Goal: Task Accomplishment & Management: Complete application form

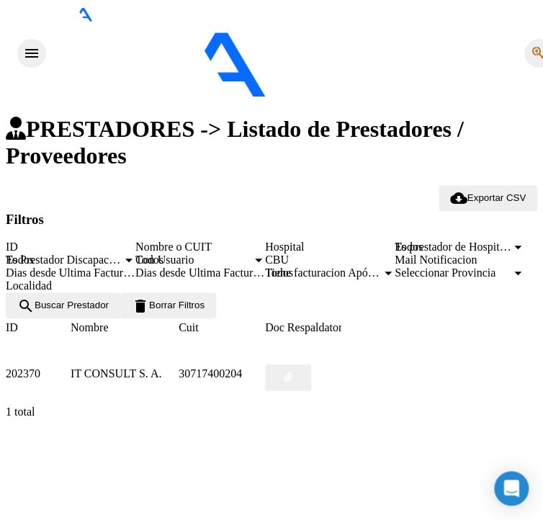
click at [210, 185] on div "cloud_download Exportar CSV" at bounding box center [272, 191] width 532 height 13
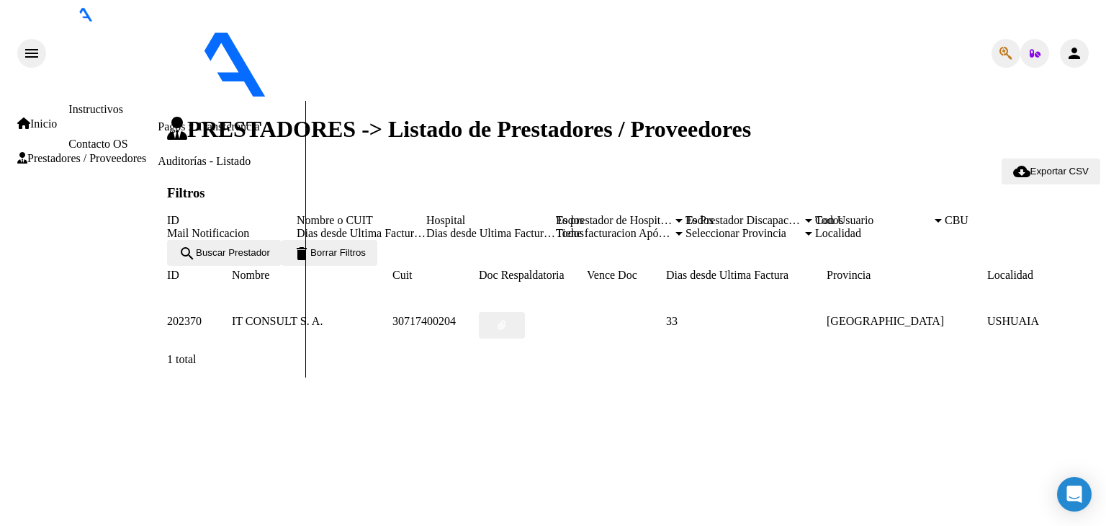
click at [932, 226] on div at bounding box center [938, 221] width 13 height 12
click at [102, 152] on span "Prestadores / Proveedores" at bounding box center [81, 158] width 129 height 13
click at [158, 98] on link "Facturas - Documentación" at bounding box center [219, 92] width 122 height 12
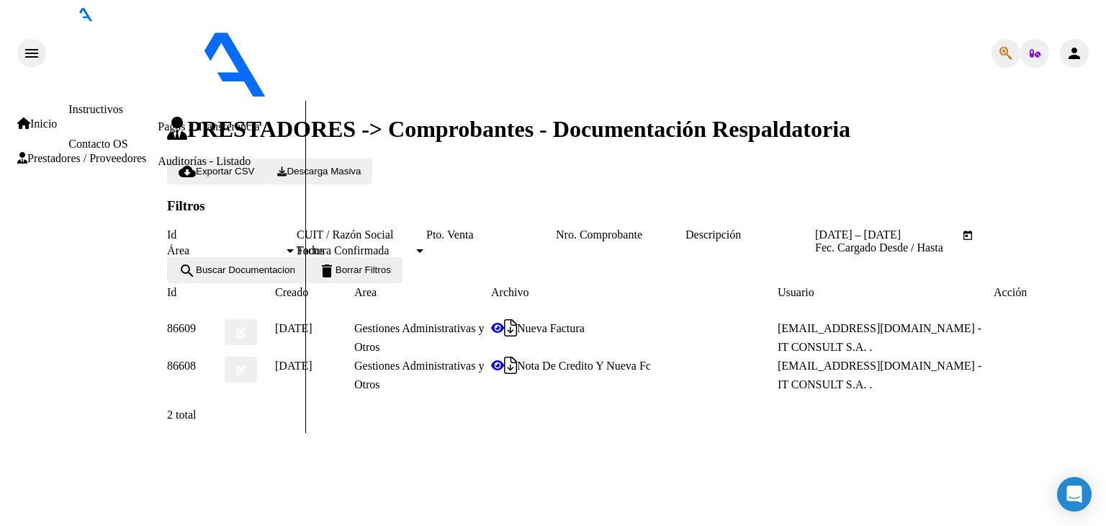
click at [295, 272] on span "search Buscar Documentacion" at bounding box center [237, 269] width 117 height 11
click at [240, 272] on span "search Buscar Documentacion" at bounding box center [237, 269] width 117 height 11
click at [280, 228] on input "Id" at bounding box center [232, 234] width 130 height 13
click at [158, 63] on link "Facturas - Listado/Carga" at bounding box center [215, 57] width 114 height 12
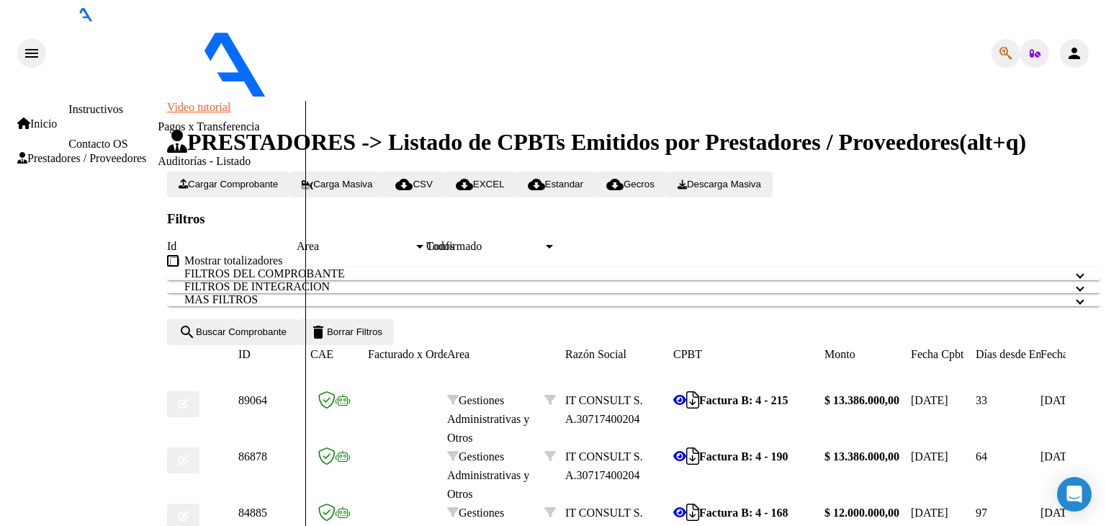
click at [278, 179] on span "Cargar Comprobante" at bounding box center [228, 184] width 99 height 11
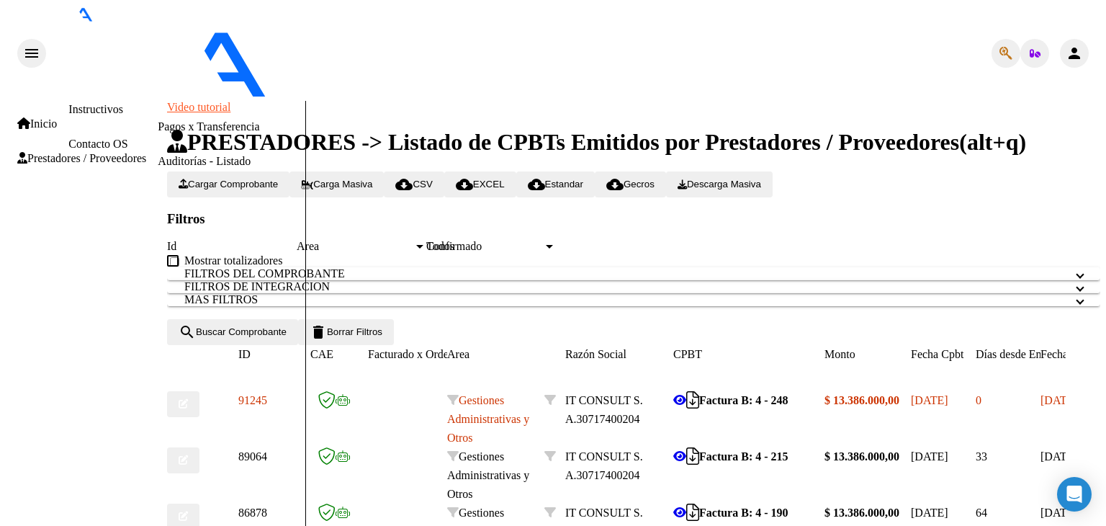
scroll to position [216, 0]
